Goal: Task Accomplishment & Management: Manage account settings

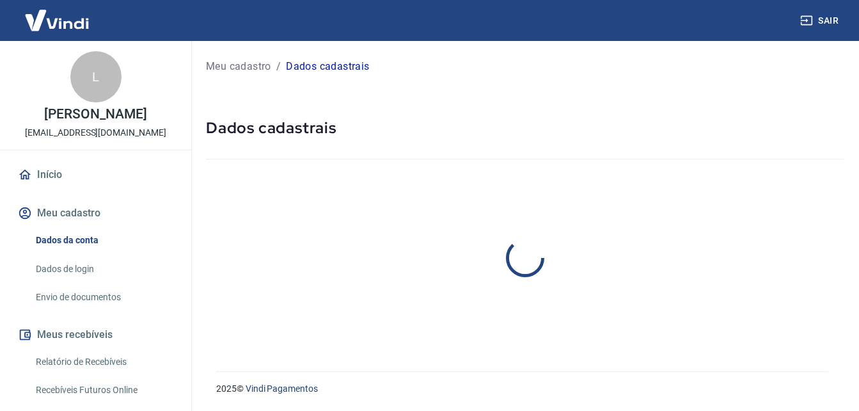
select select "GO"
select select "business"
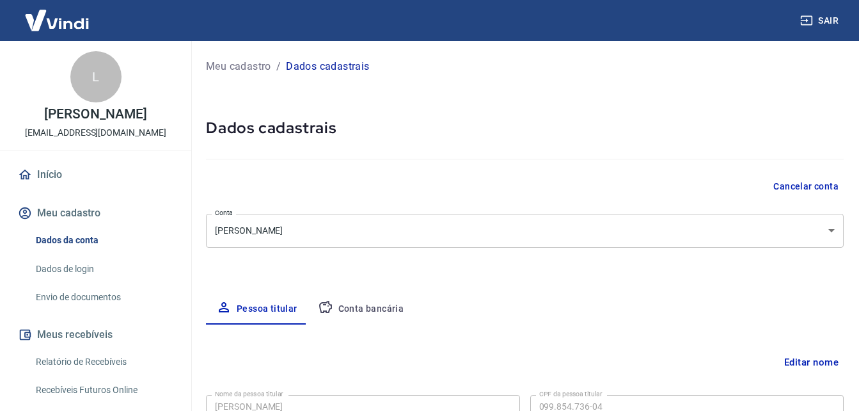
type input "(62) 99373-4160"
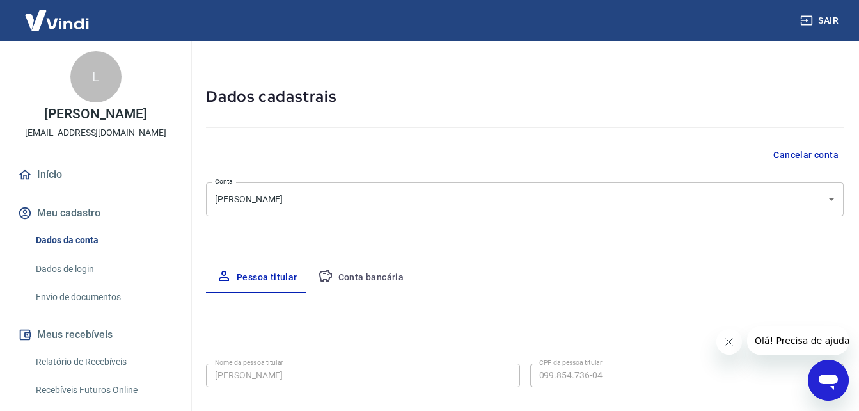
scroll to position [24, 0]
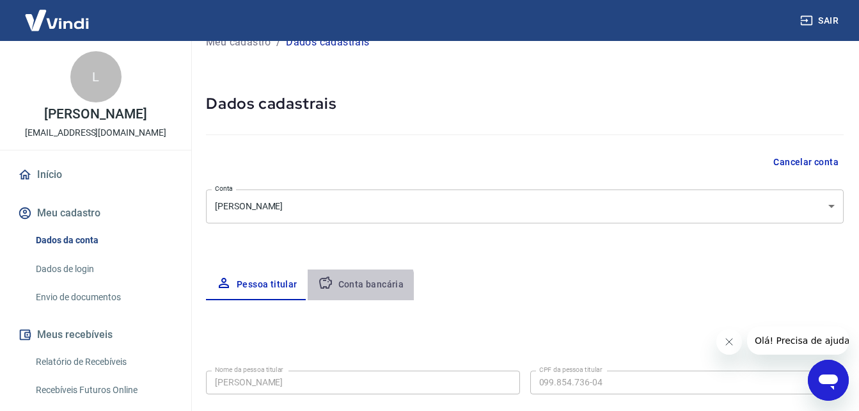
click at [344, 289] on button "Conta bancária" at bounding box center [361, 284] width 107 height 31
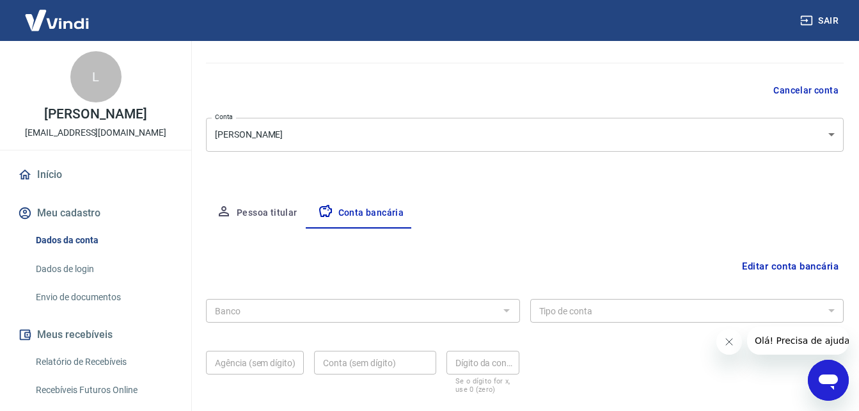
scroll to position [172, 0]
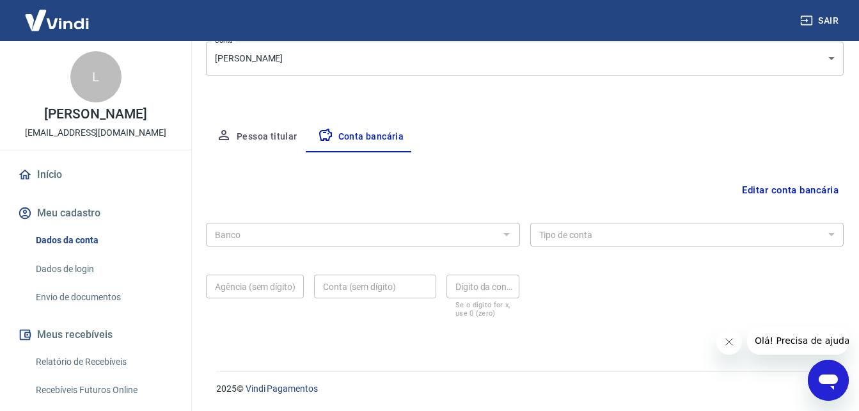
click at [502, 237] on div at bounding box center [506, 234] width 17 height 18
click at [510, 234] on div at bounding box center [506, 234] width 17 height 18
click at [498, 232] on div at bounding box center [506, 234] width 17 height 18
drag, startPoint x: 775, startPoint y: 190, endPoint x: 618, endPoint y: 231, distance: 162.6
click at [775, 190] on button "Editar conta bancária" at bounding box center [790, 190] width 107 height 24
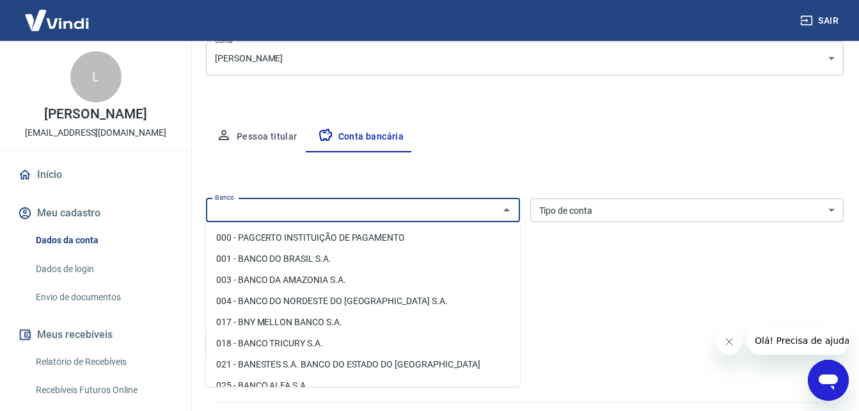
click at [324, 208] on input "Banco" at bounding box center [352, 210] width 285 height 16
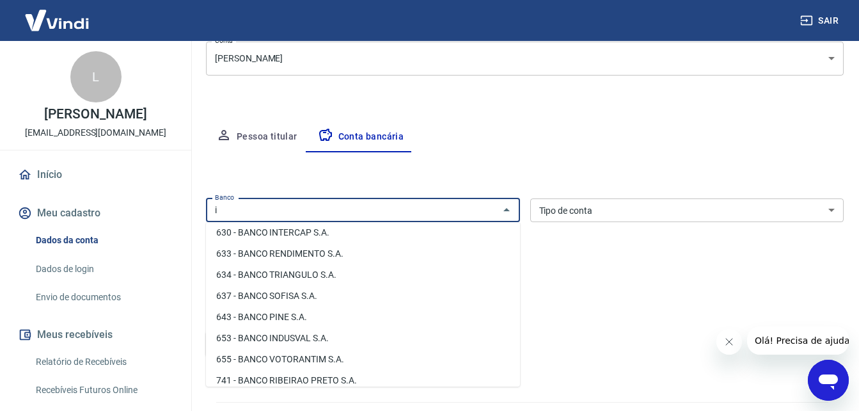
scroll to position [0, 0]
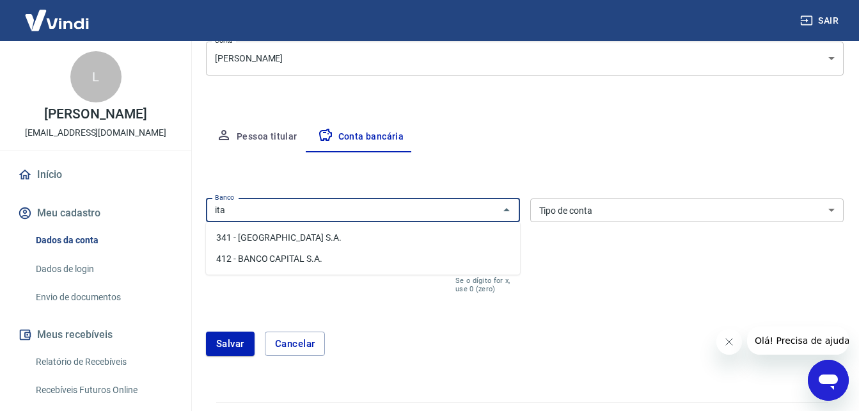
click at [272, 235] on li "341 - ITAÚ UNIBANCO S.A." at bounding box center [363, 237] width 314 height 21
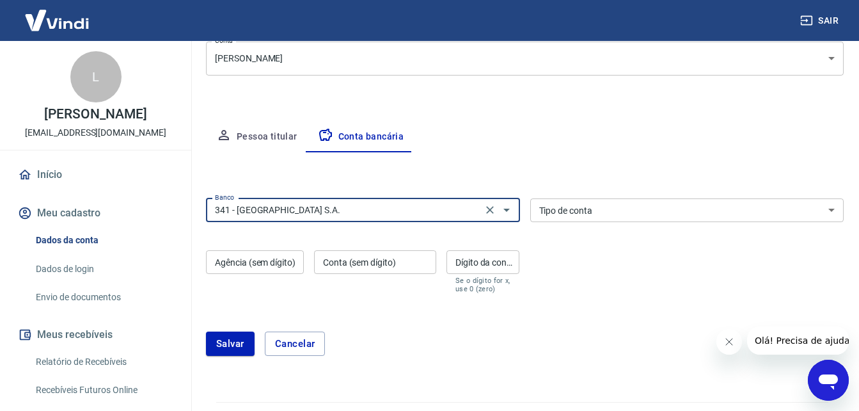
type input "341 - ITAÚ UNIBANCO S.A."
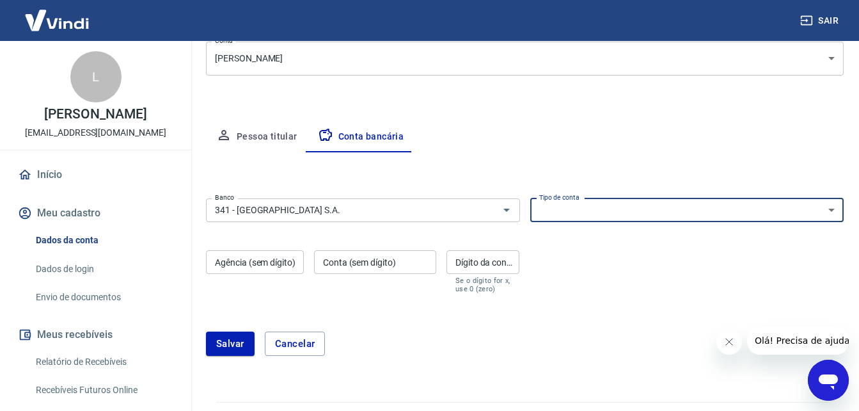
click at [608, 214] on select "Conta Corrente Conta Poupança" at bounding box center [687, 210] width 314 height 24
select select "1"
click at [530, 198] on select "Conta Corrente Conta Poupança" at bounding box center [687, 210] width 314 height 24
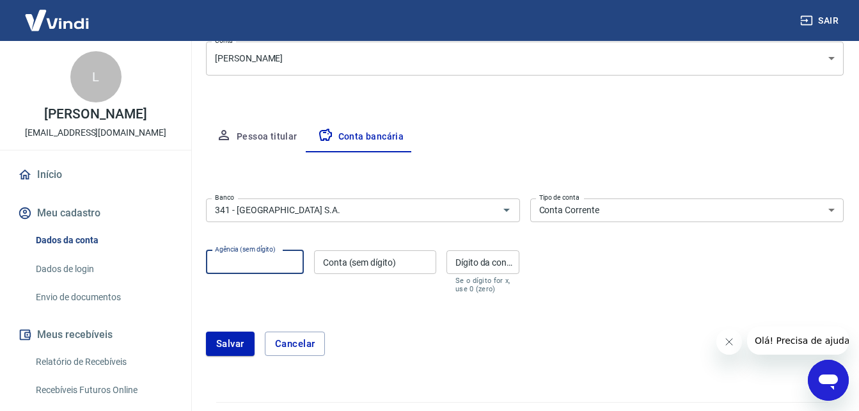
click at [257, 260] on input "Agência (sem dígito)" at bounding box center [255, 262] width 98 height 24
click at [262, 264] on input "Agência (sem dígito)" at bounding box center [255, 262] width 98 height 24
type input "7"
type input "4676"
click at [343, 262] on div "Conta (sem dígito) Conta (sem dígito)" at bounding box center [375, 271] width 122 height 43
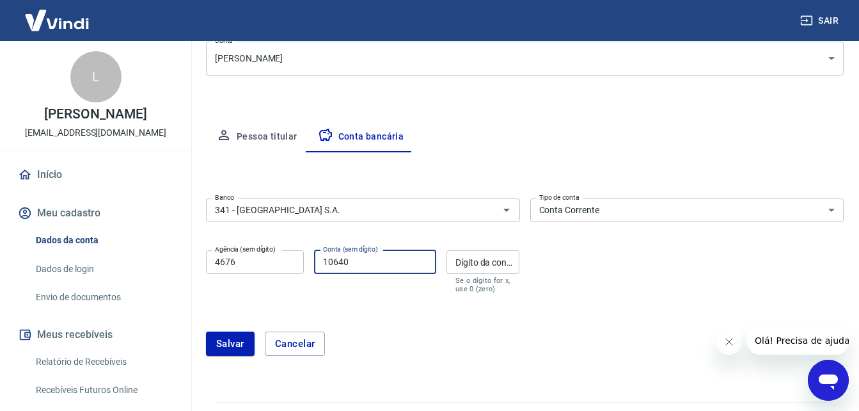
type input "10640"
click at [468, 258] on div "Dígito da conta Dígito da conta Se o dígito for x, use 0 (zero)" at bounding box center [484, 271] width 74 height 43
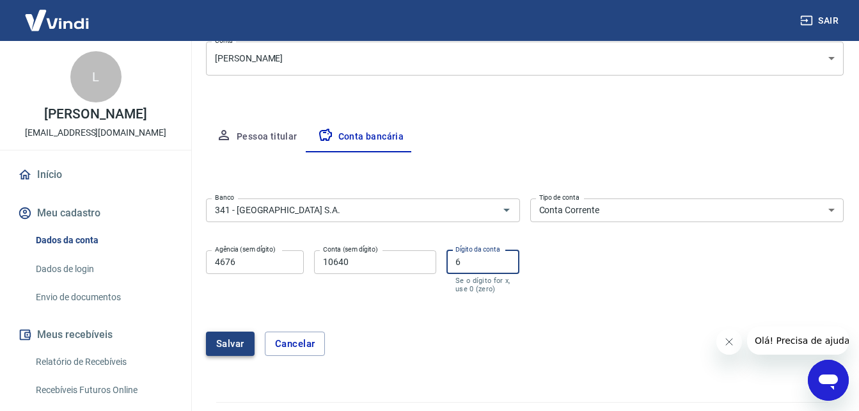
type input "6"
click at [230, 344] on button "Salvar" at bounding box center [230, 343] width 49 height 24
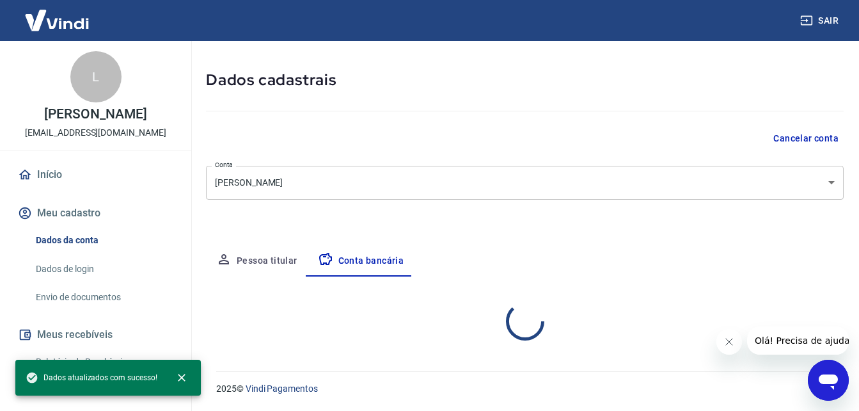
select select "1"
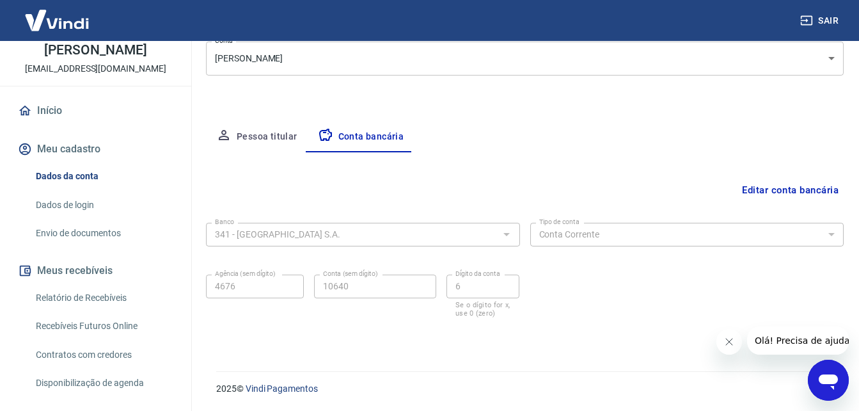
scroll to position [64, 0]
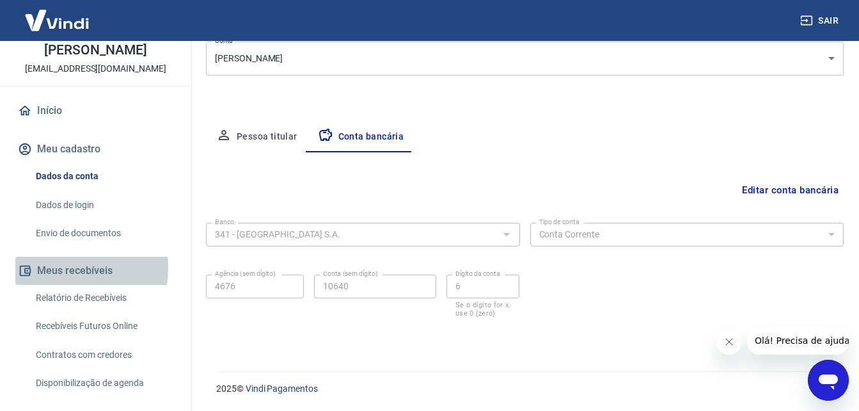
click at [58, 282] on button "Meus recebíveis" at bounding box center [95, 271] width 161 height 28
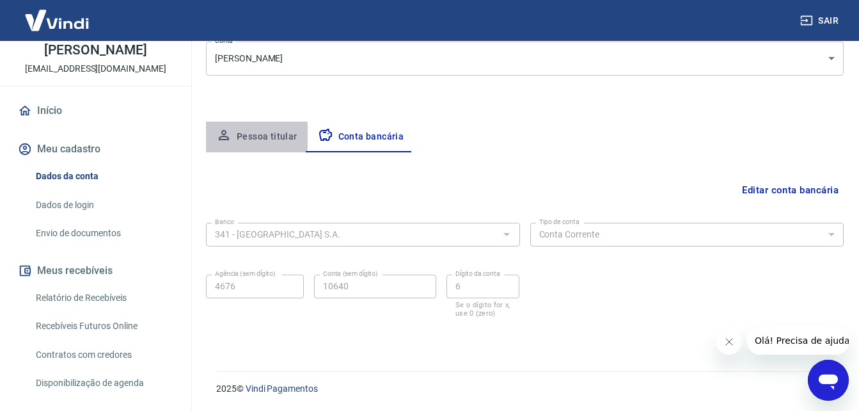
click at [246, 136] on button "Pessoa titular" at bounding box center [257, 137] width 102 height 31
select select "GO"
select select "business"
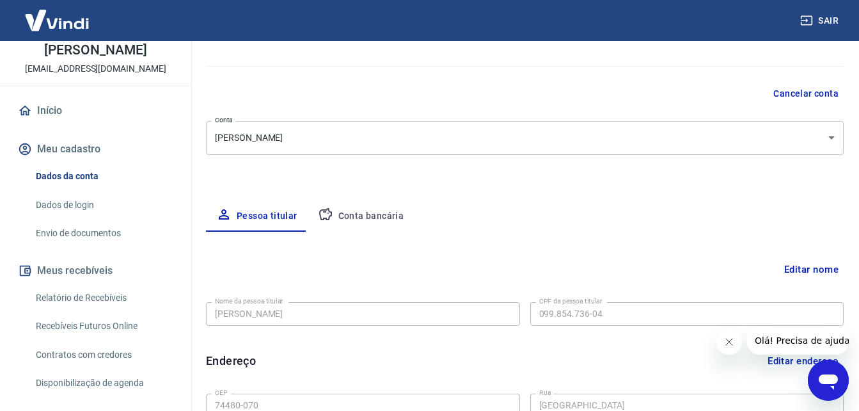
scroll to position [0, 0]
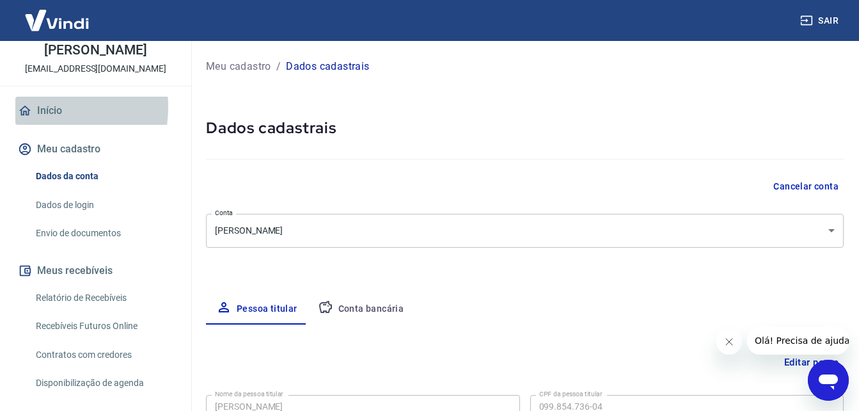
click at [30, 118] on icon at bounding box center [25, 111] width 14 height 14
